Goal: Check status: Check status

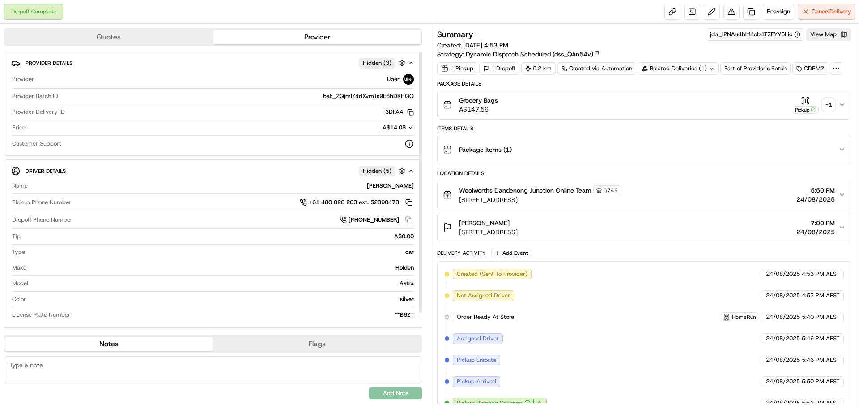
click at [827, 98] on button "Pickup + 1" at bounding box center [813, 104] width 43 height 17
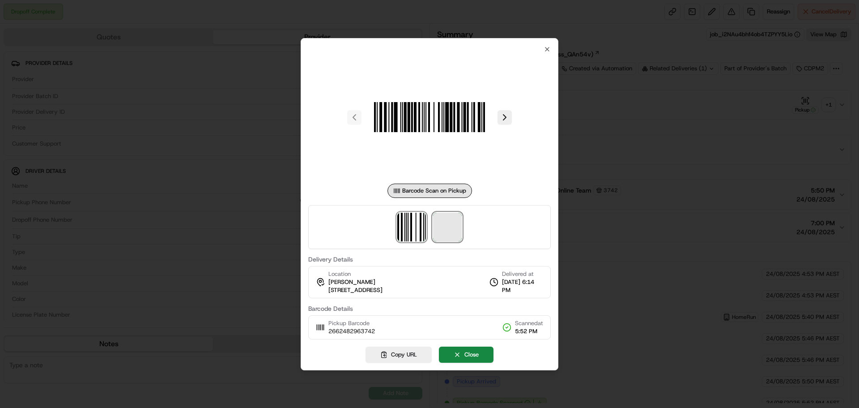
click at [455, 235] on span at bounding box center [447, 227] width 29 height 29
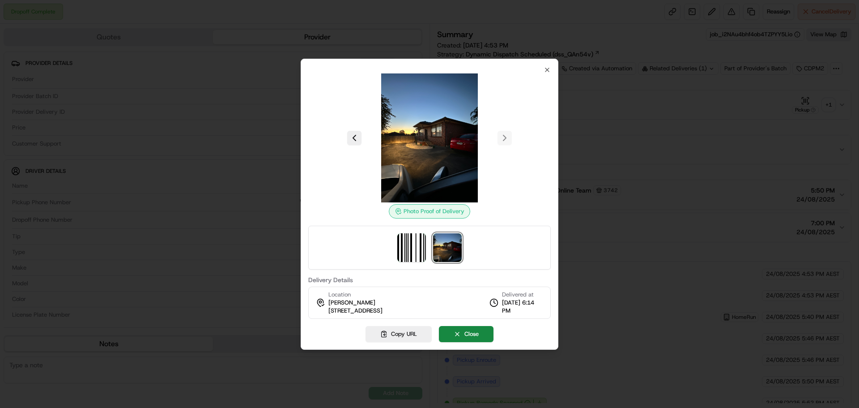
click at [383, 310] on span "[STREET_ADDRESS]" at bounding box center [355, 311] width 54 height 8
copy div "[STREET_ADDRESS]"
click at [718, 60] on div at bounding box center [429, 204] width 859 height 408
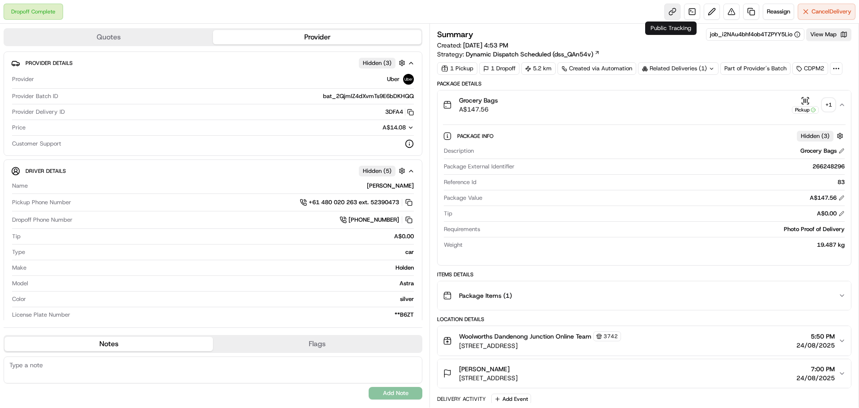
click at [676, 19] on link at bounding box center [673, 12] width 16 height 16
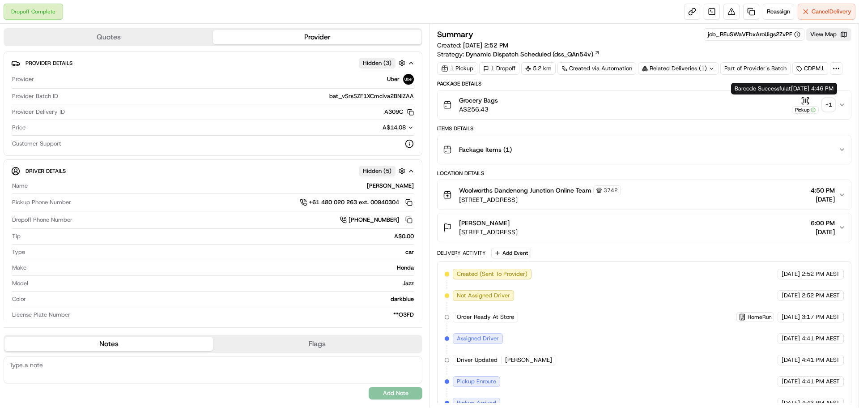
click at [826, 103] on div "+ 1" at bounding box center [829, 104] width 13 height 13
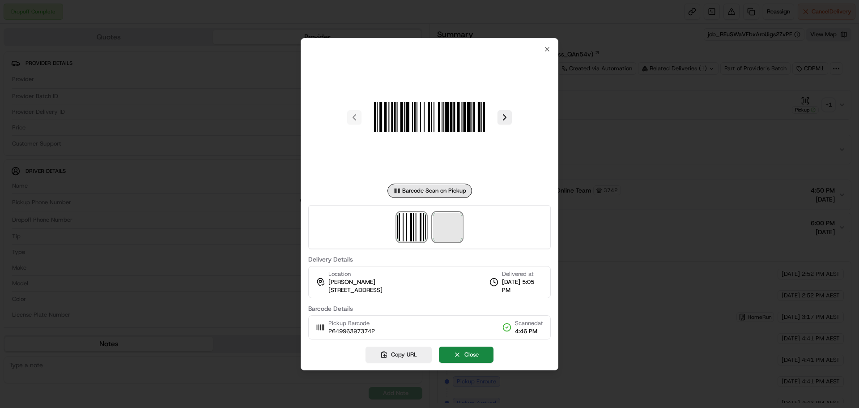
click at [443, 226] on span at bounding box center [447, 227] width 29 height 29
